Goal: Information Seeking & Learning: Learn about a topic

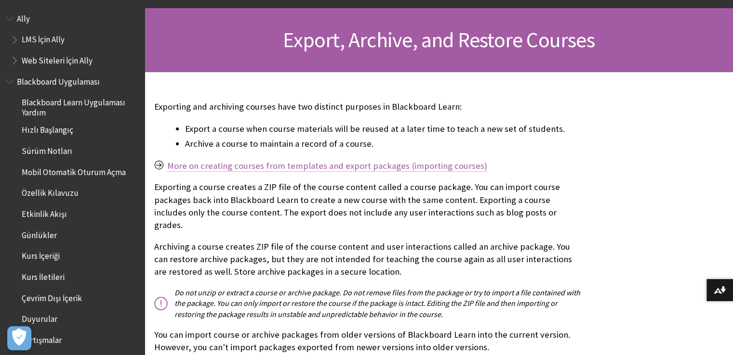
scroll to position [96, 0]
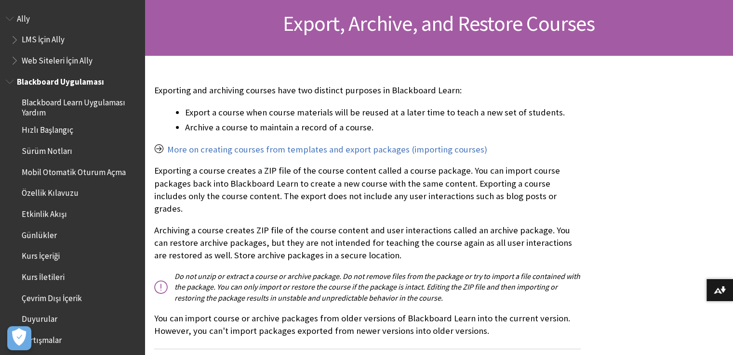
click at [96, 103] on span "Blackboard Learn Uygulaması Yardım" at bounding box center [80, 106] width 116 height 23
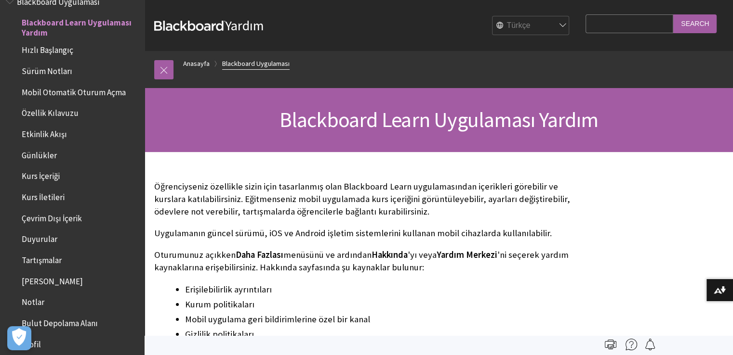
click at [258, 62] on link "Blackboard Uygulaması" at bounding box center [255, 64] width 67 height 12
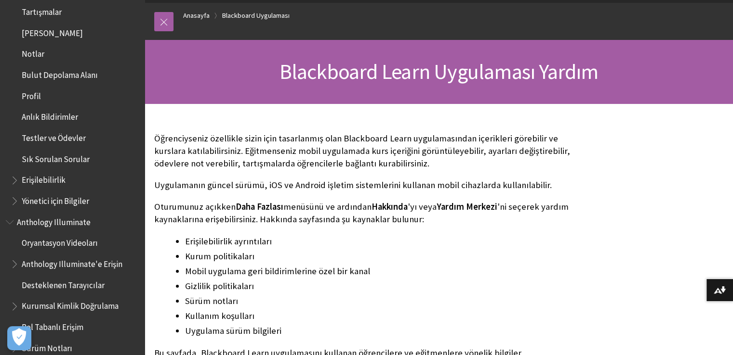
scroll to position [321, 0]
